Goal: Task Accomplishment & Management: Use online tool/utility

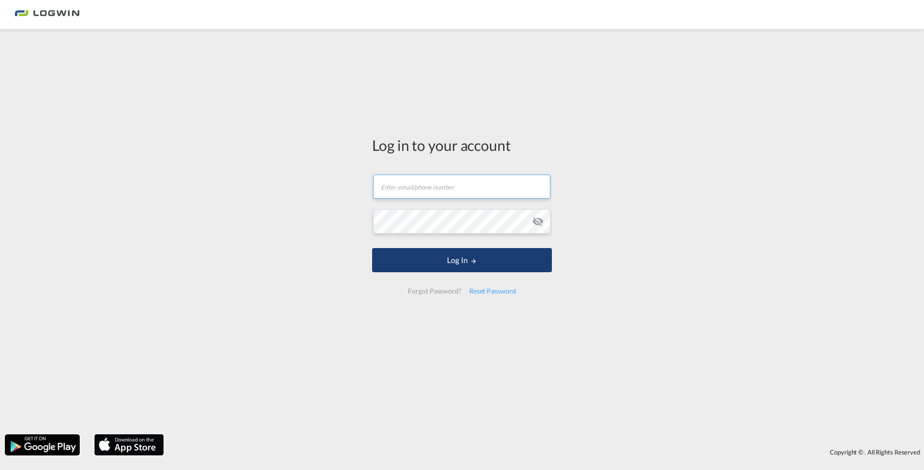
type input "[EMAIL_ADDRESS][PERSON_NAME][DOMAIN_NAME]"
click at [457, 264] on button "Log In" at bounding box center [462, 260] width 180 height 24
